Goal: Task Accomplishment & Management: Complete application form

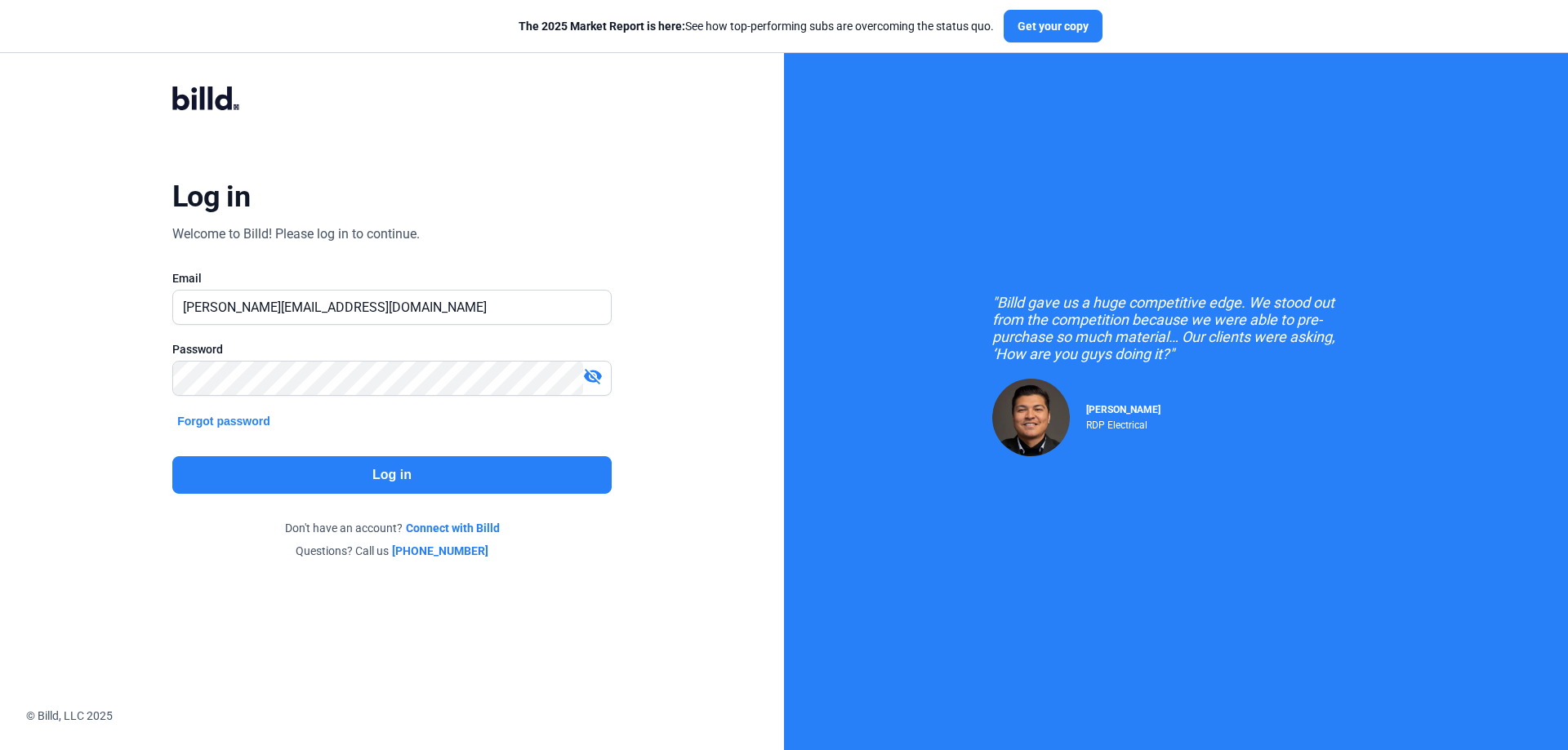
click at [407, 465] on button "Log in" at bounding box center [392, 475] width 439 height 38
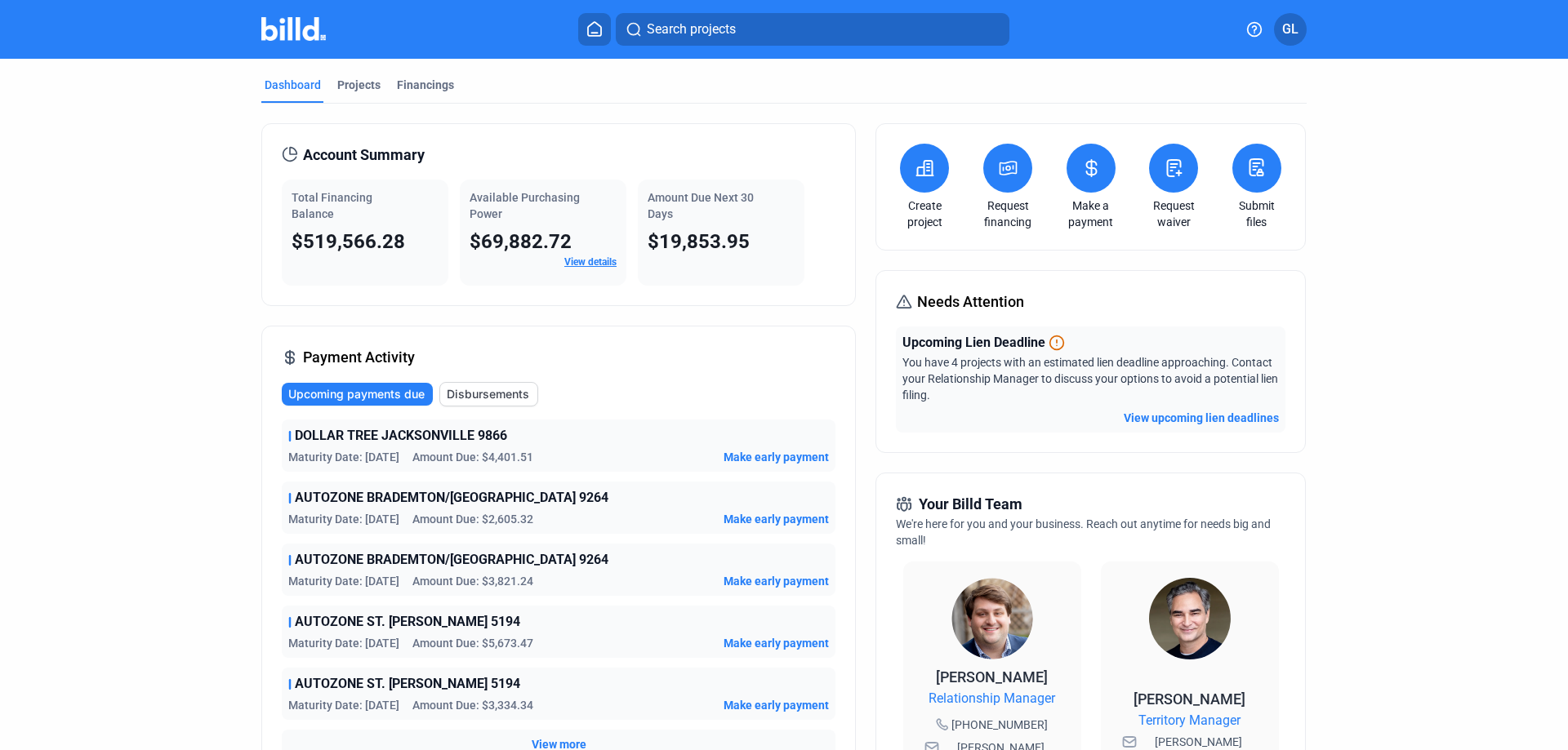
click at [573, 261] on link "View details" at bounding box center [589, 262] width 52 height 11
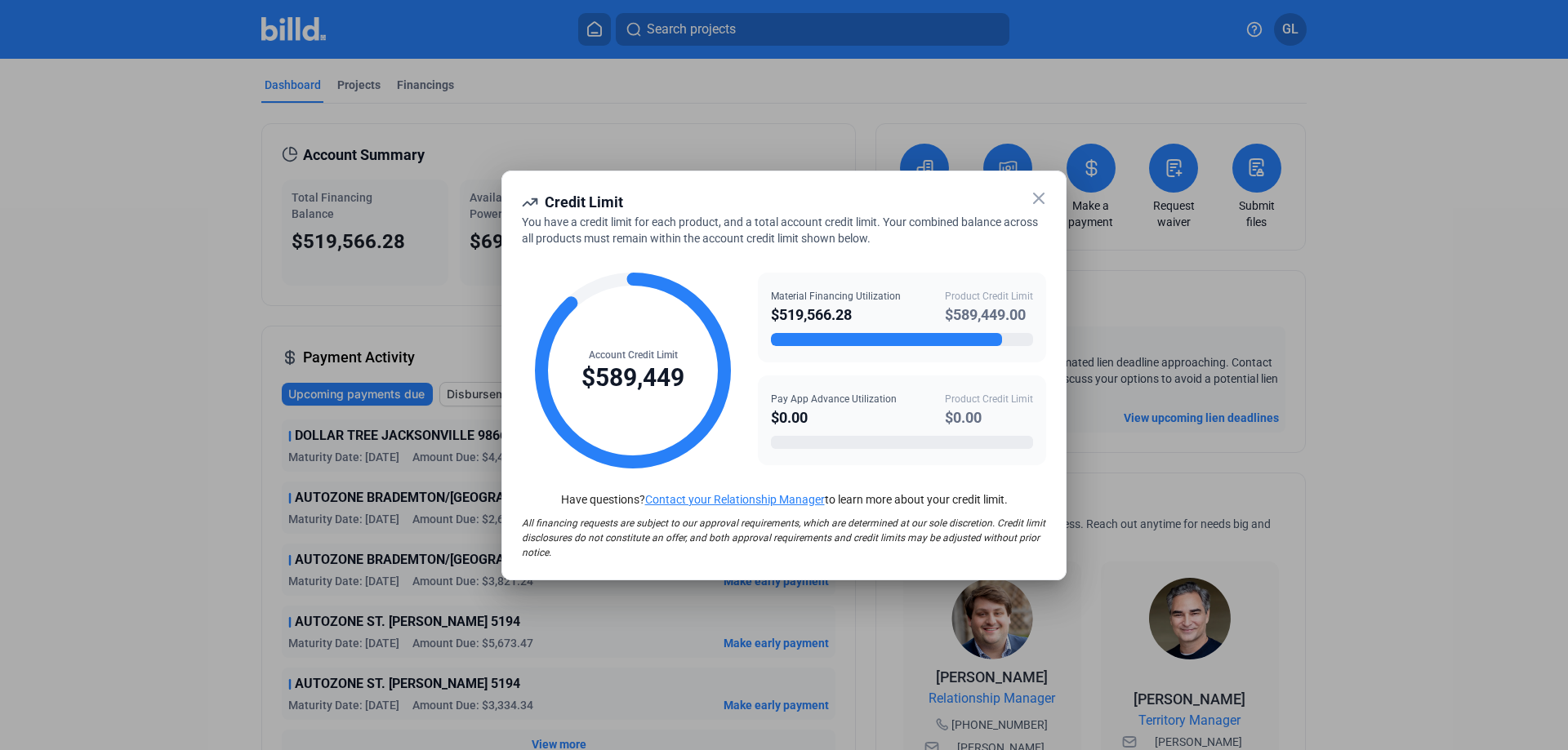
click at [1039, 191] on icon at bounding box center [1038, 198] width 19 height 19
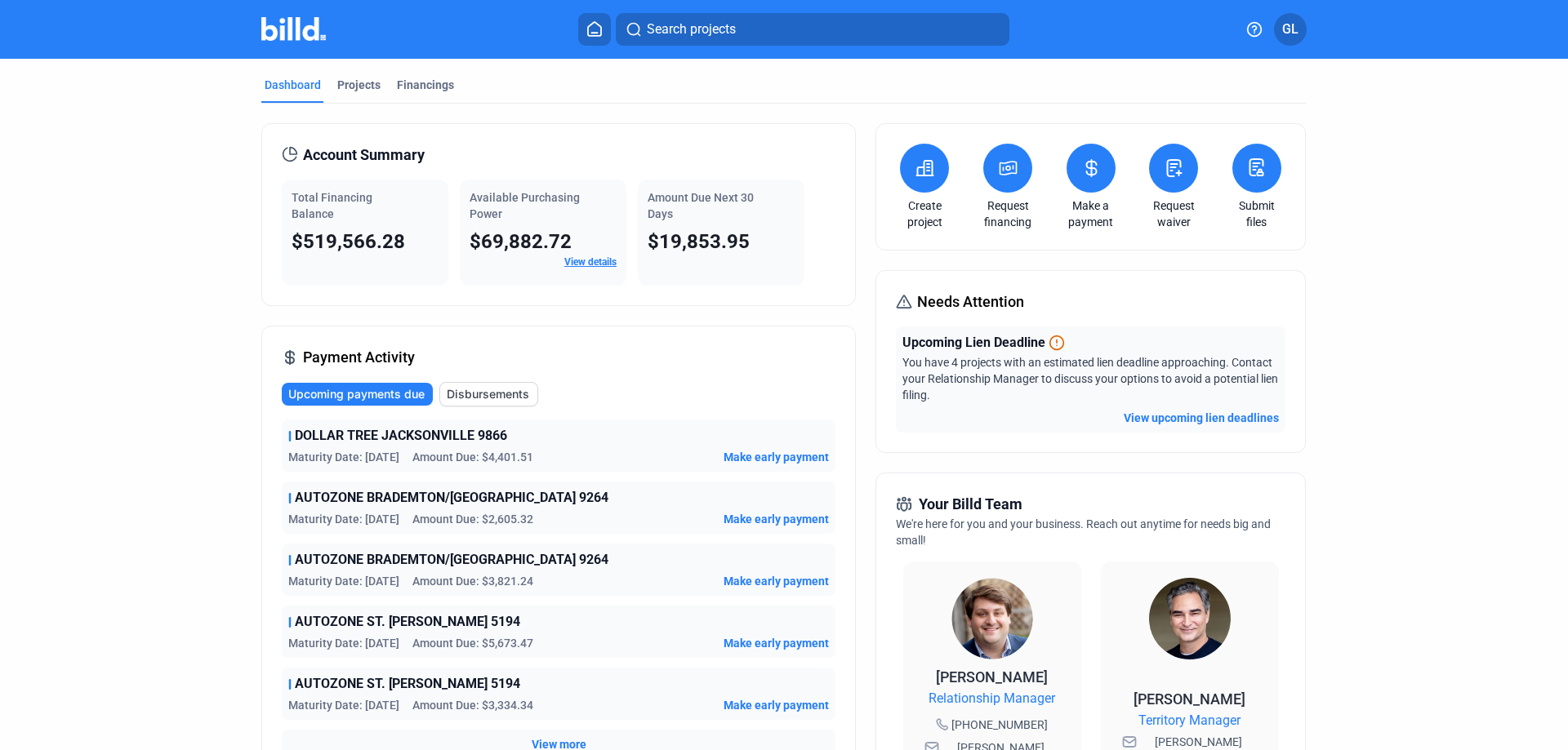
click at [1170, 179] on button at bounding box center [1174, 169] width 49 height 49
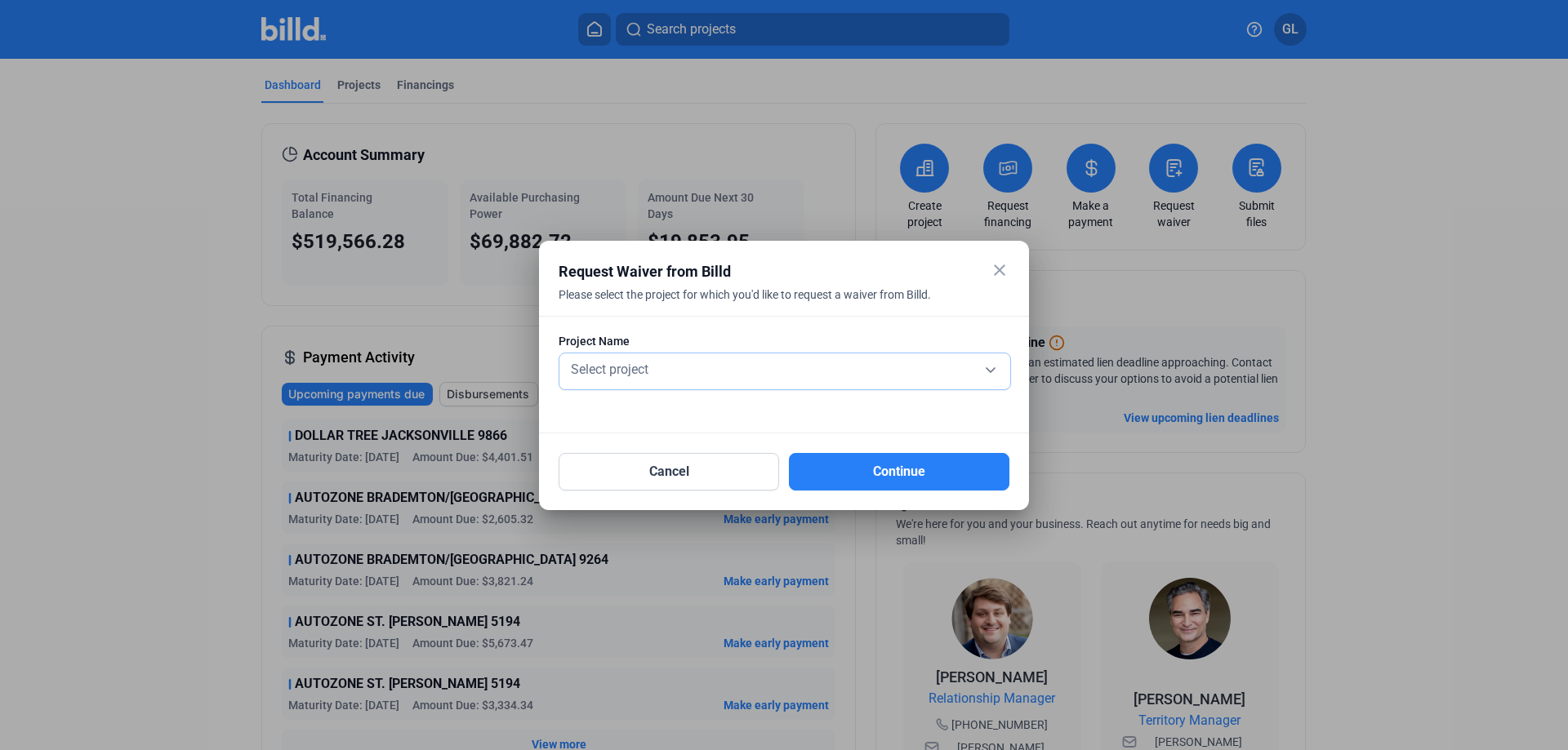
click at [718, 364] on div "Select project" at bounding box center [784, 368] width 435 height 23
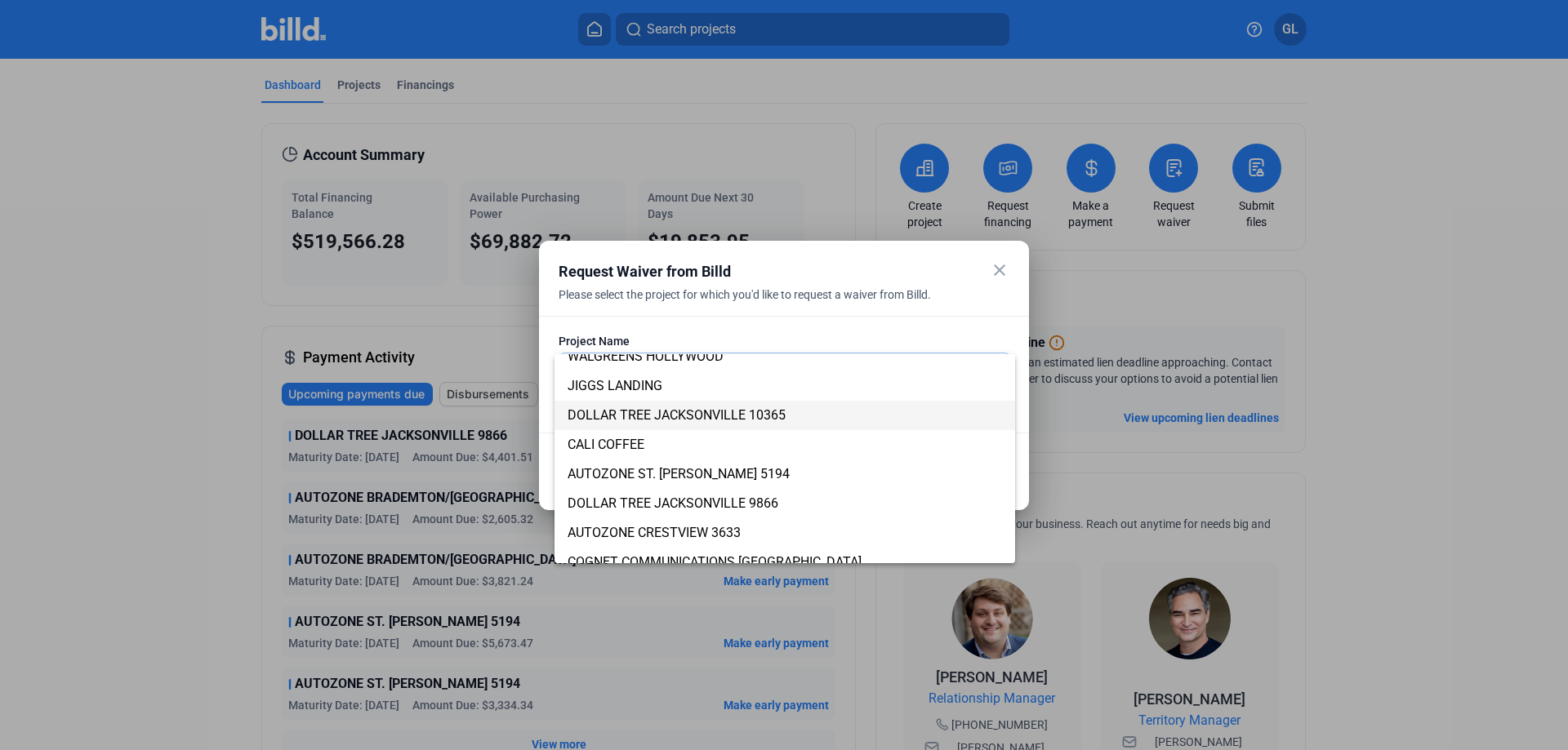
scroll to position [163, 0]
click at [644, 445] on span "CALI COFFEE" at bounding box center [605, 441] width 76 height 16
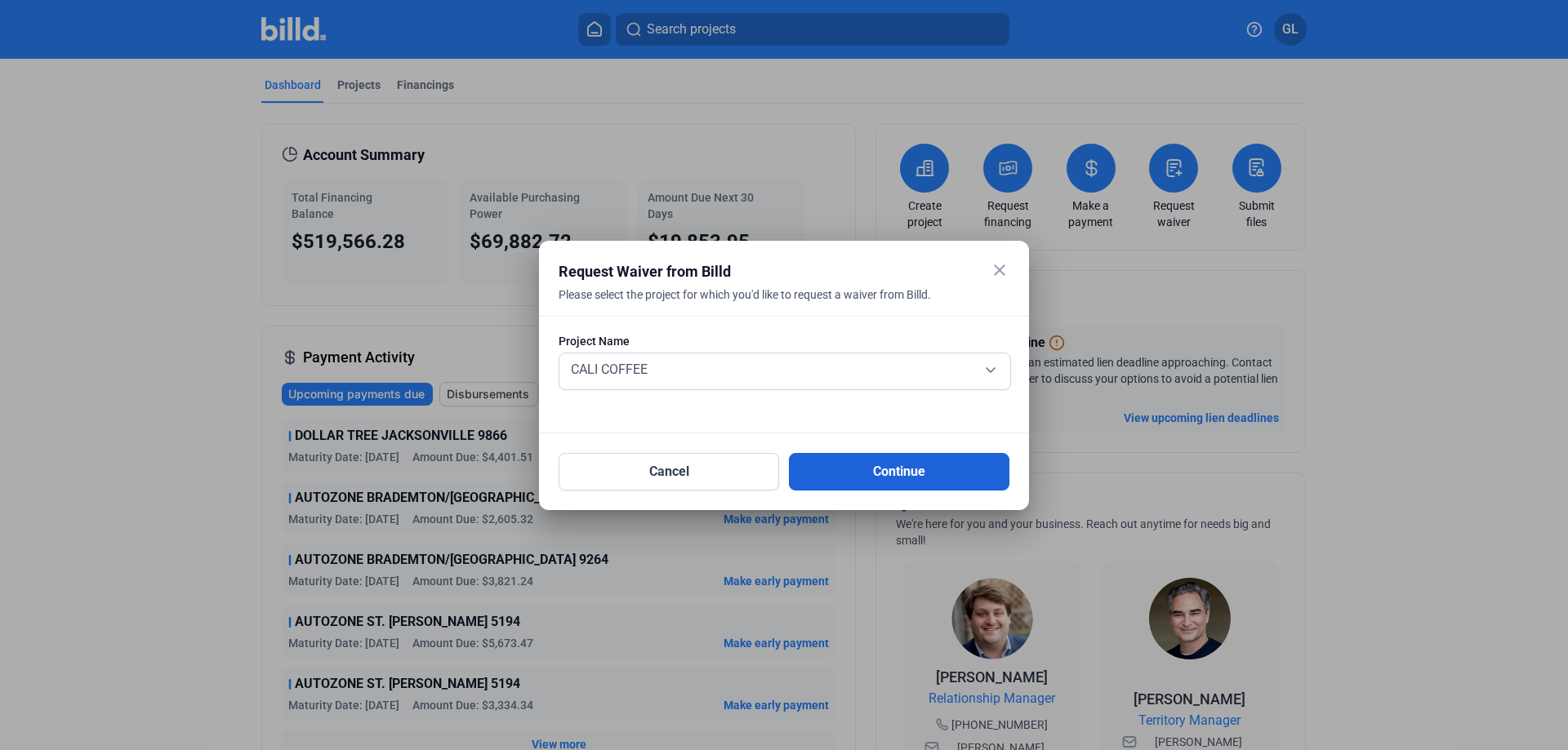
click at [831, 466] on button "Continue" at bounding box center [899, 472] width 220 height 38
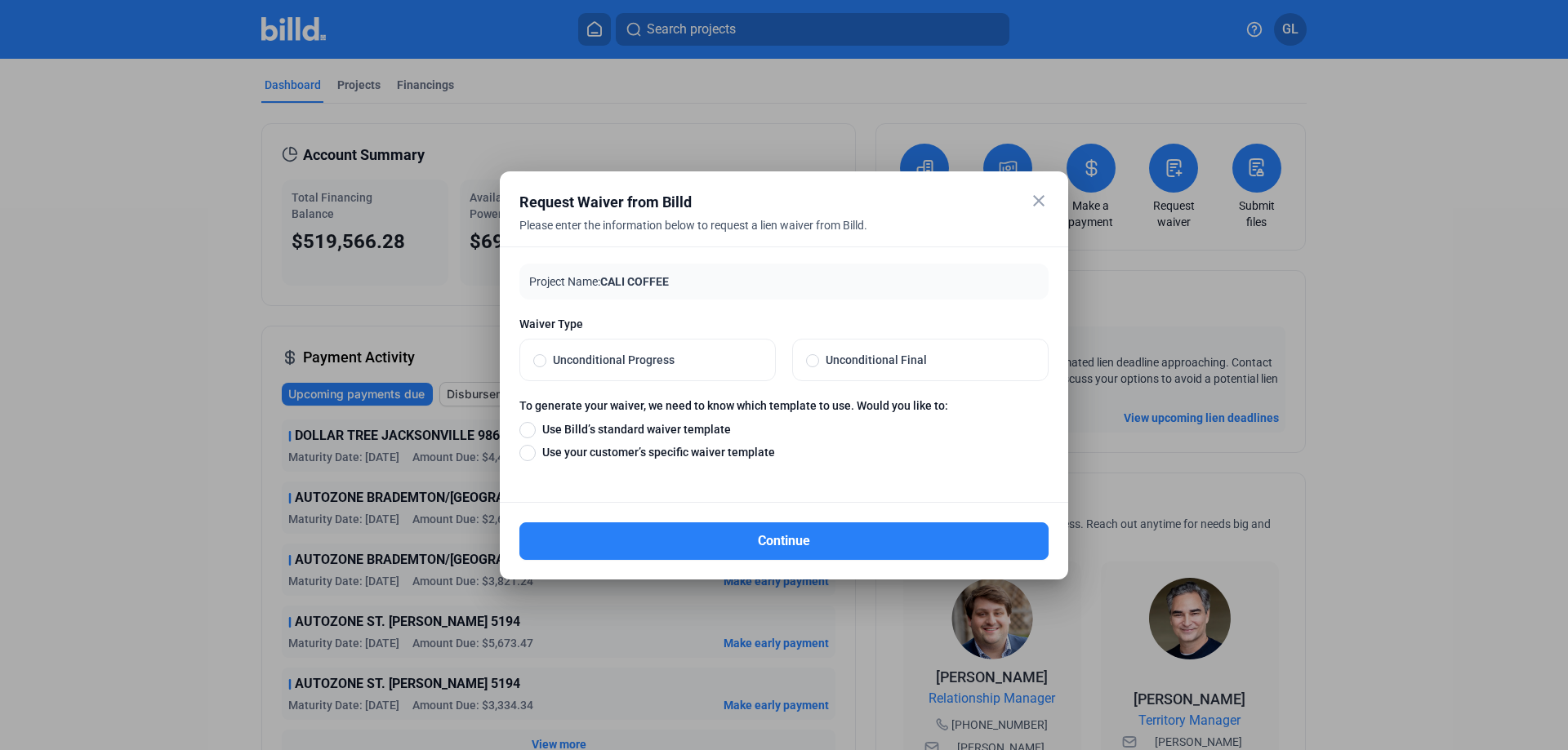
click at [812, 362] on span at bounding box center [813, 360] width 13 height 13
click at [812, 362] on input "Unconditional Final" at bounding box center [813, 360] width 13 height 15
radio input "true"
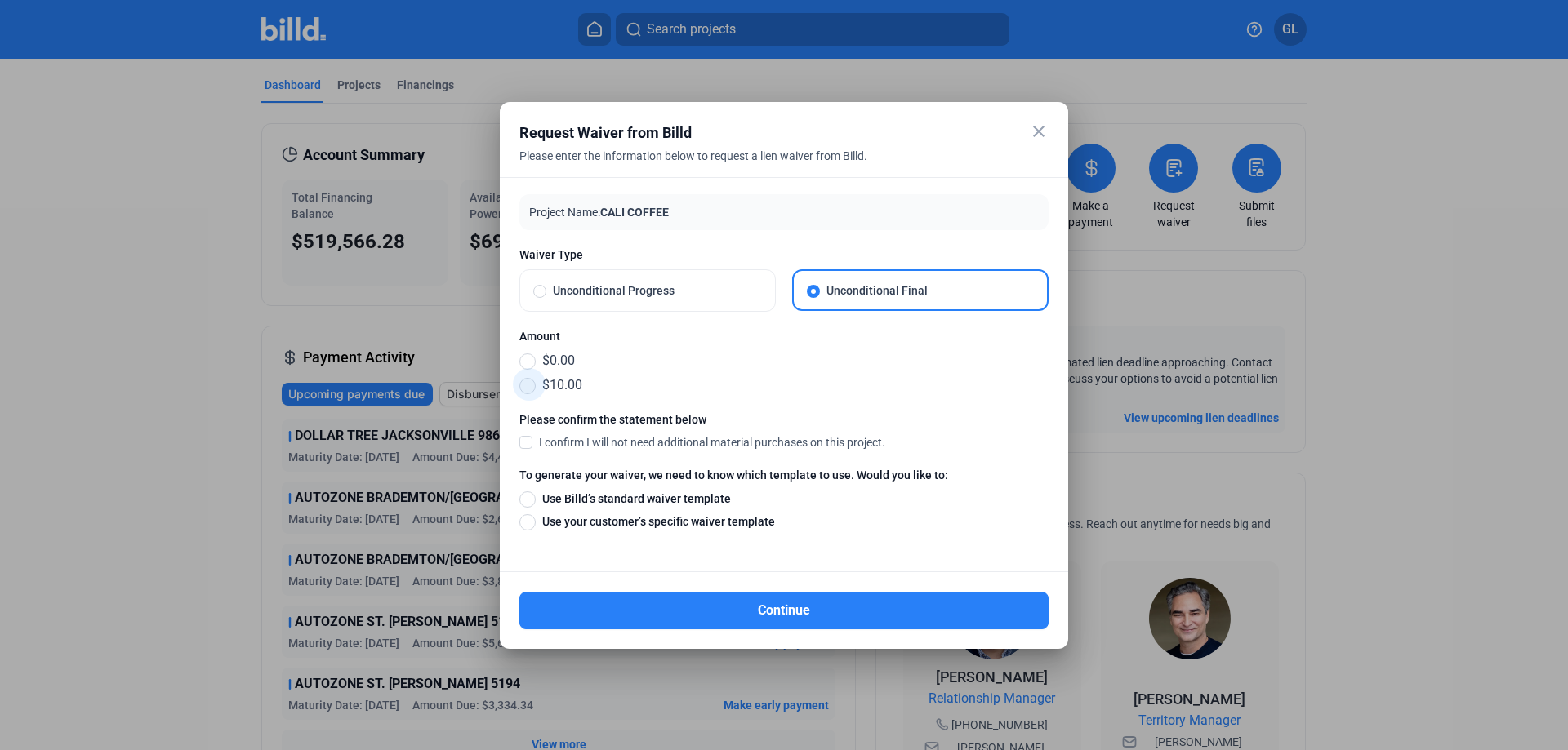
click at [528, 387] on span at bounding box center [527, 386] width 17 height 17
click at [528, 387] on input "$10.00" at bounding box center [527, 386] width 17 height 18
radio input "true"
click at [524, 443] on span at bounding box center [525, 442] width 13 height 15
click at [0, 0] on input "I confirm I will not need additional material purchases on this project." at bounding box center [0, 0] width 0 height 0
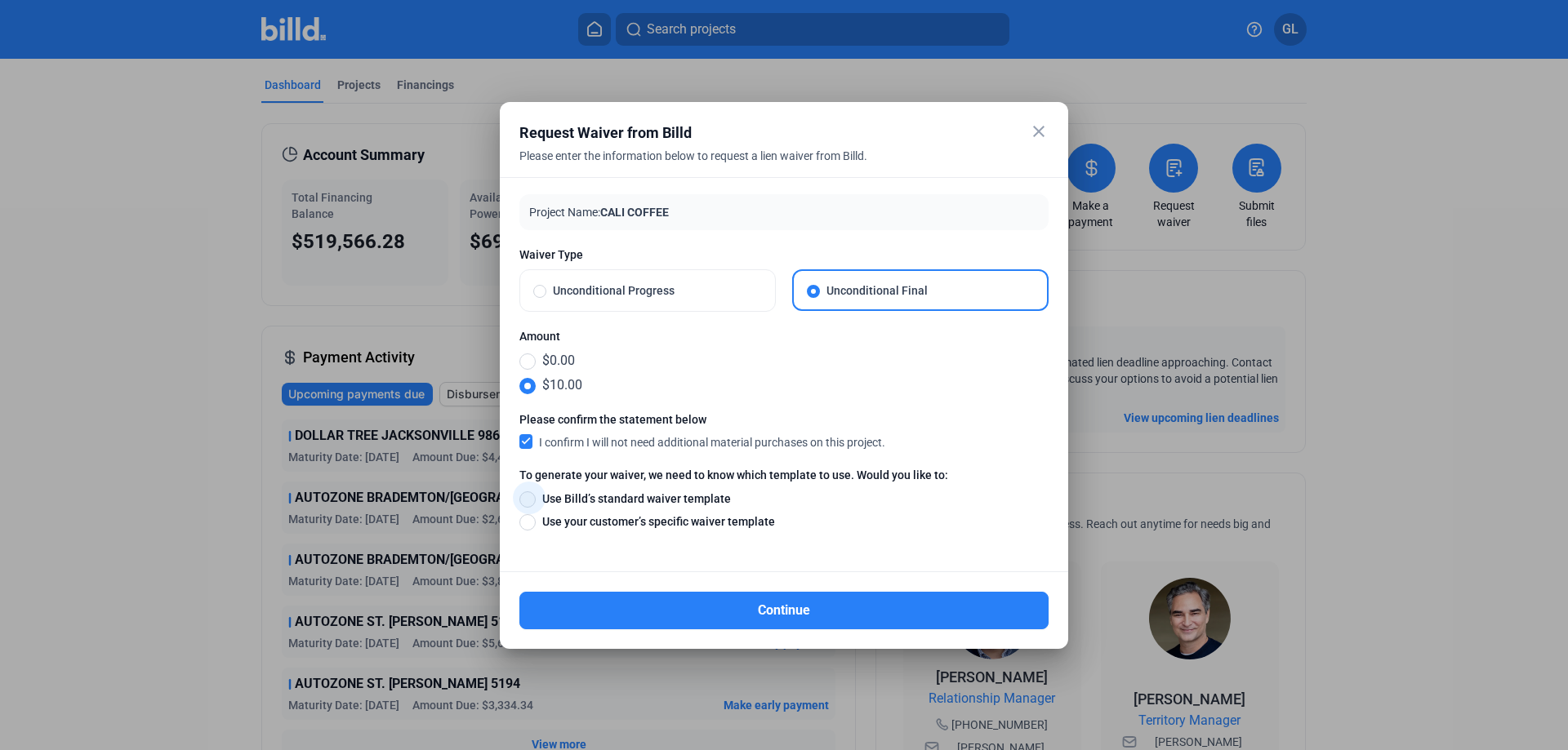
click at [529, 496] on span at bounding box center [527, 500] width 17 height 17
click at [529, 496] on input "Use Billd’s standard waiver template" at bounding box center [527, 499] width 17 height 18
radio input "true"
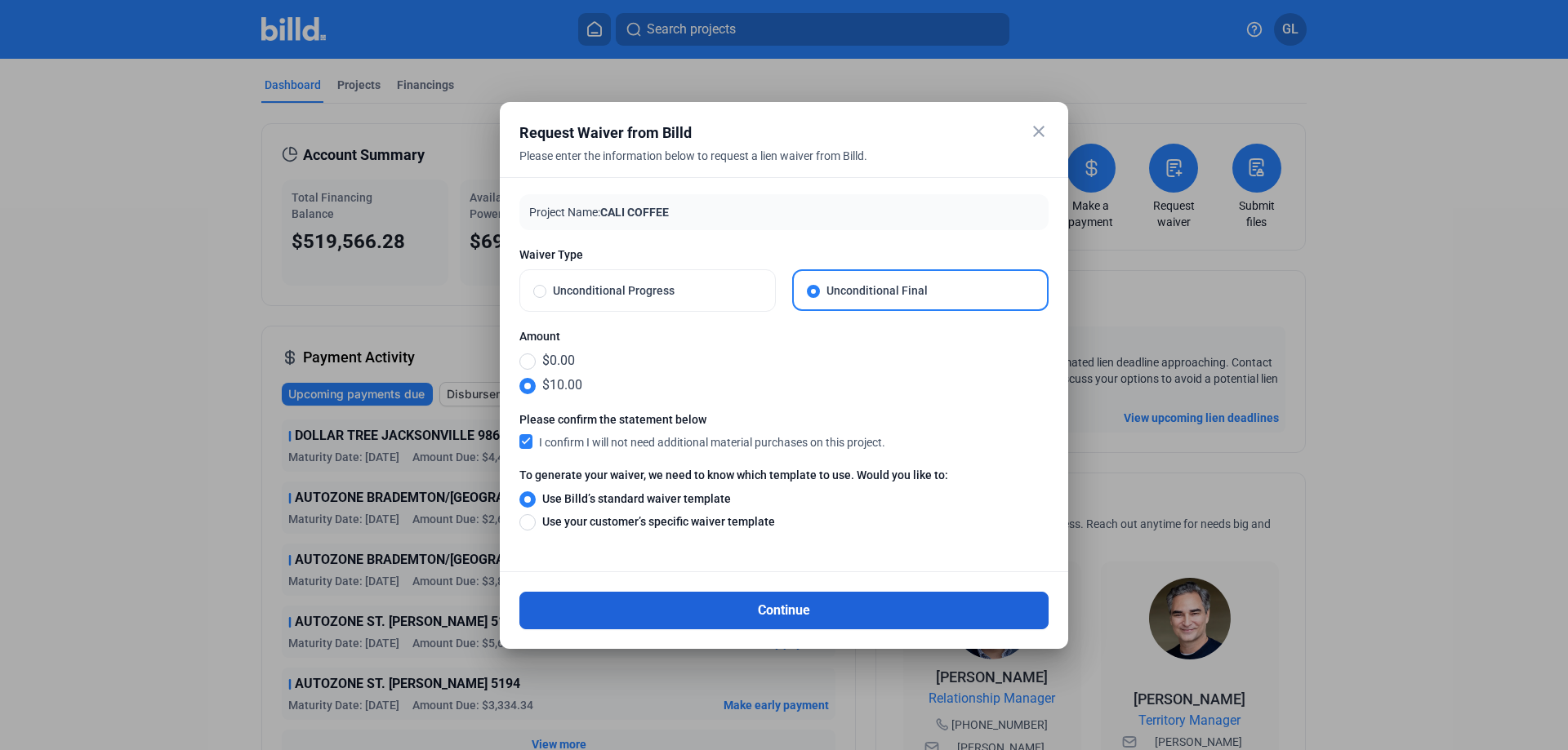
click at [804, 612] on button "Continue" at bounding box center [784, 610] width 529 height 38
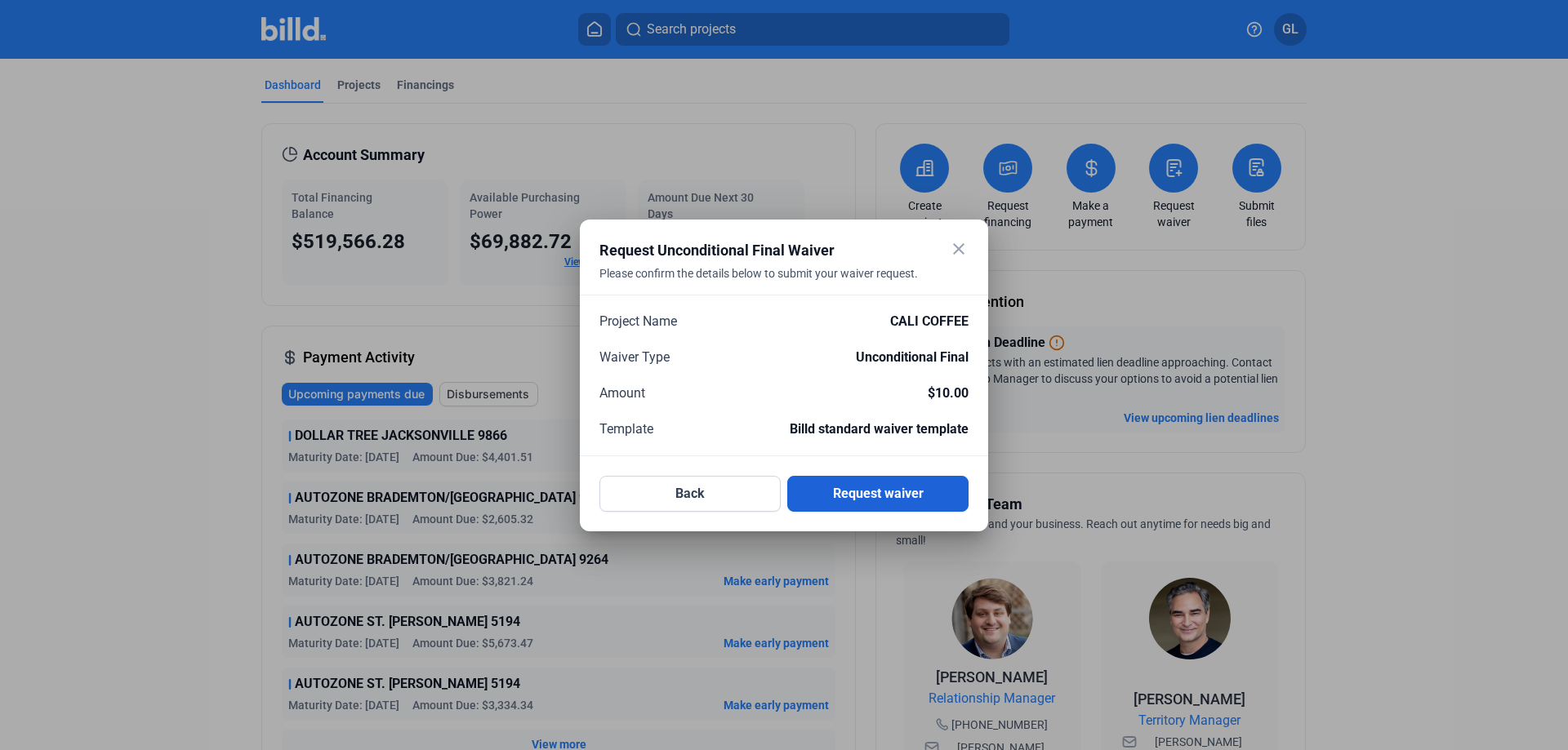
click at [885, 493] on button "Request waiver" at bounding box center [878, 494] width 181 height 36
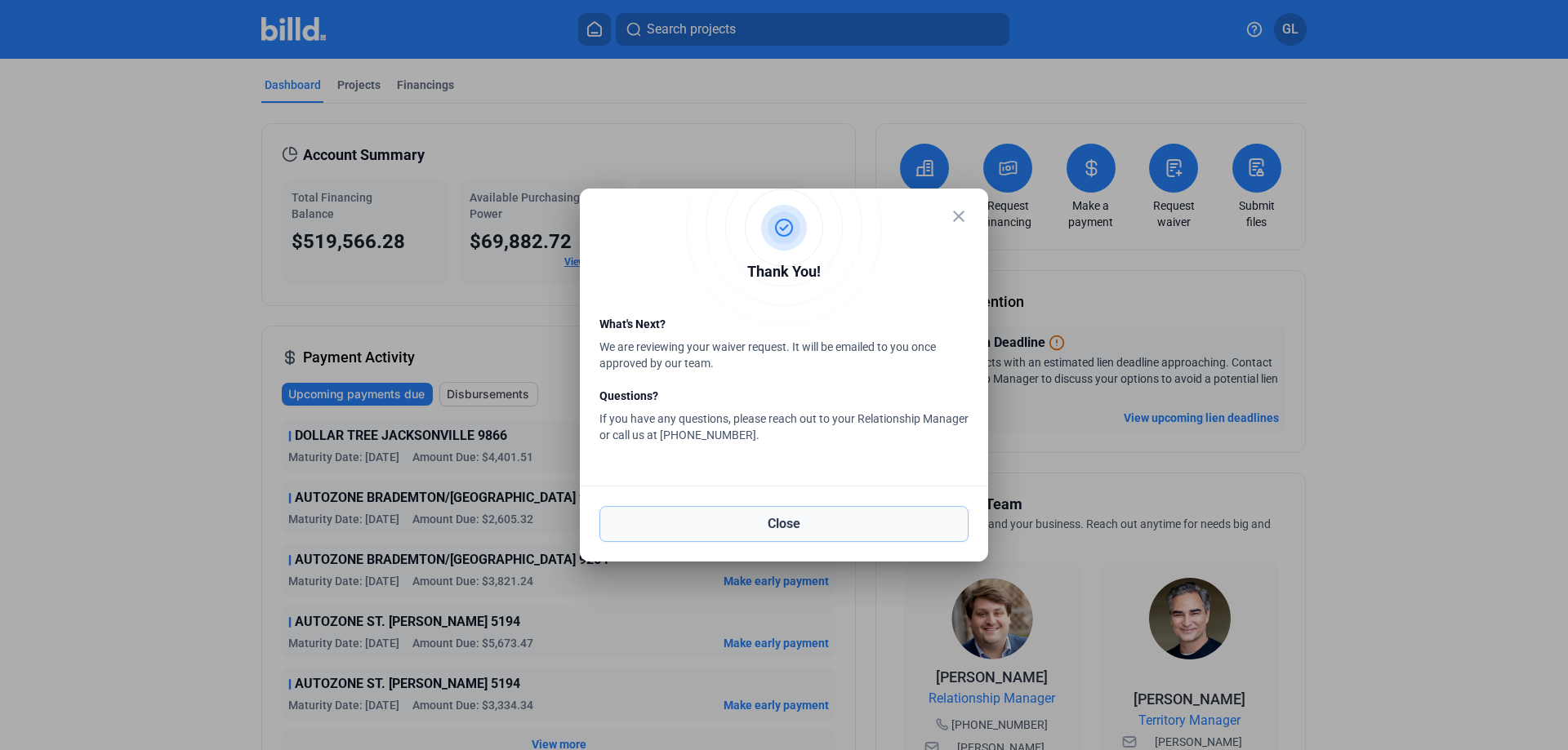
click at [822, 521] on button "Close" at bounding box center [784, 523] width 369 height 36
